Goal: Task Accomplishment & Management: Manage account settings

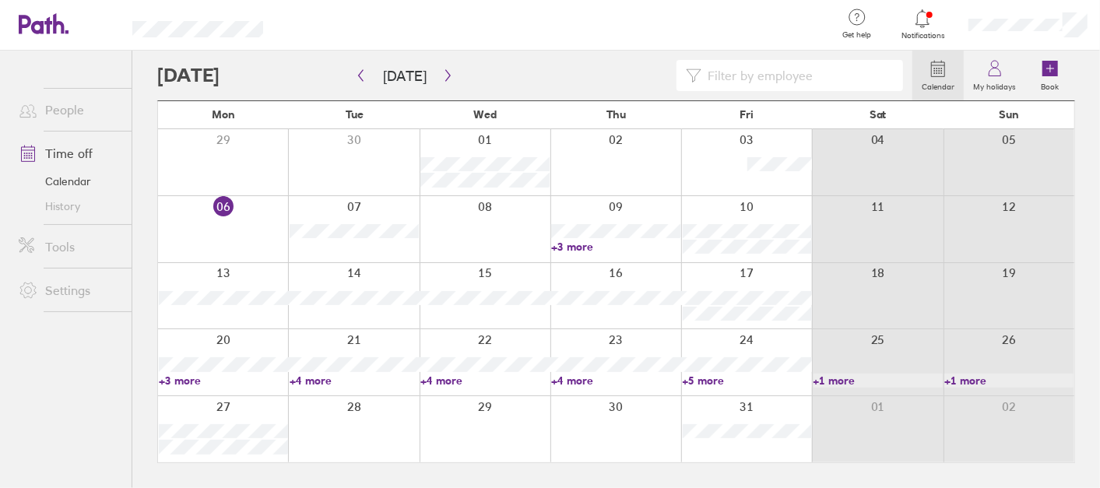
click at [568, 251] on link "+3 more" at bounding box center [615, 247] width 129 height 14
click at [707, 379] on link "+5 more" at bounding box center [747, 381] width 129 height 14
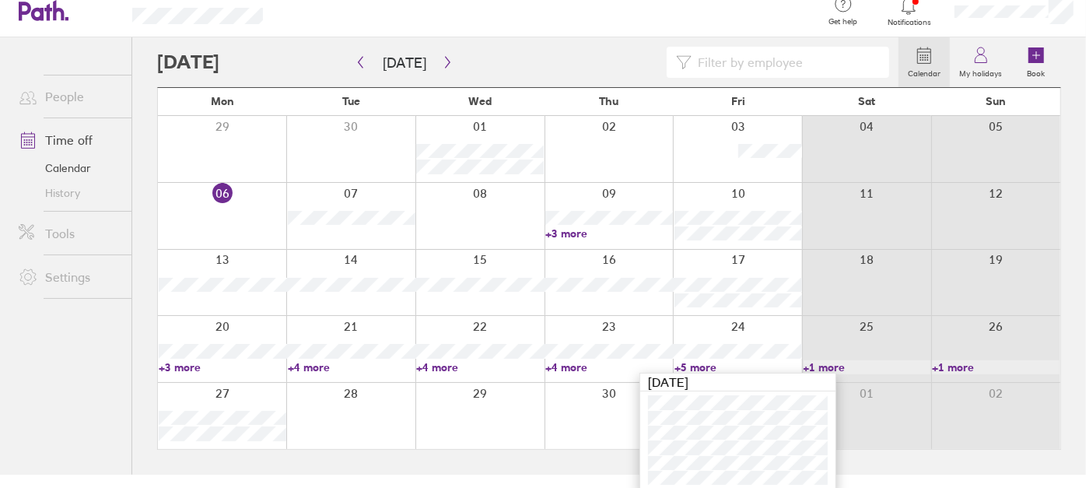
scroll to position [19, 0]
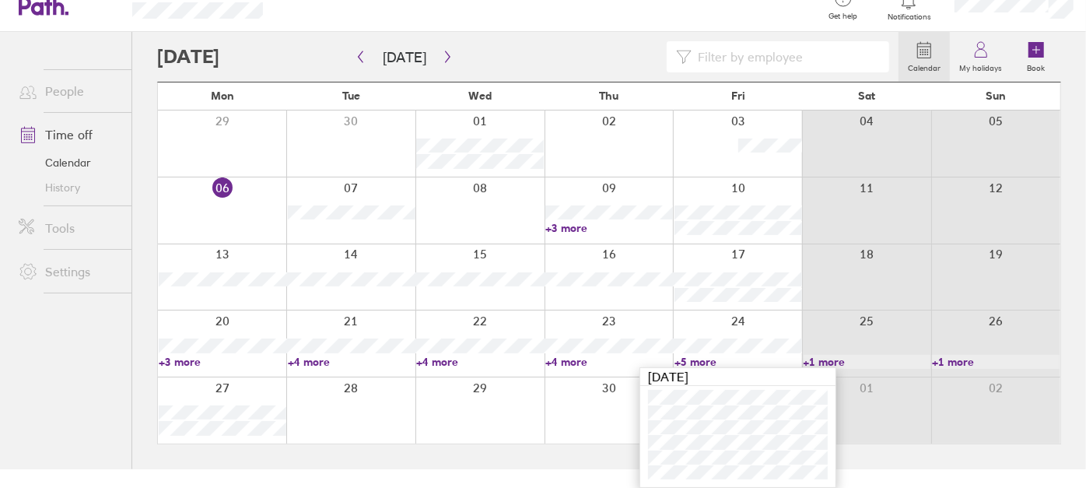
click at [700, 356] on link "+5 more" at bounding box center [739, 362] width 128 height 14
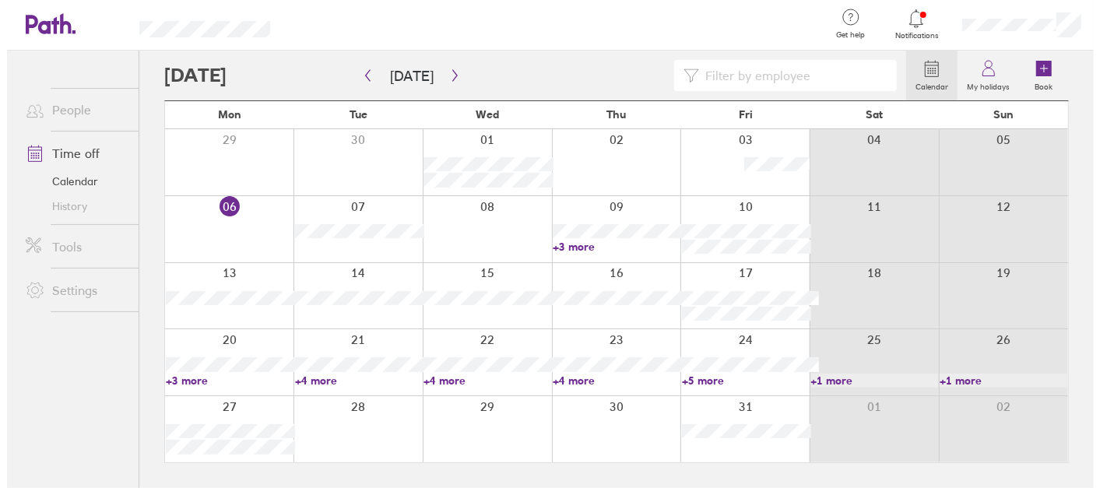
scroll to position [0, 0]
